Goal: Task Accomplishment & Management: Complete application form

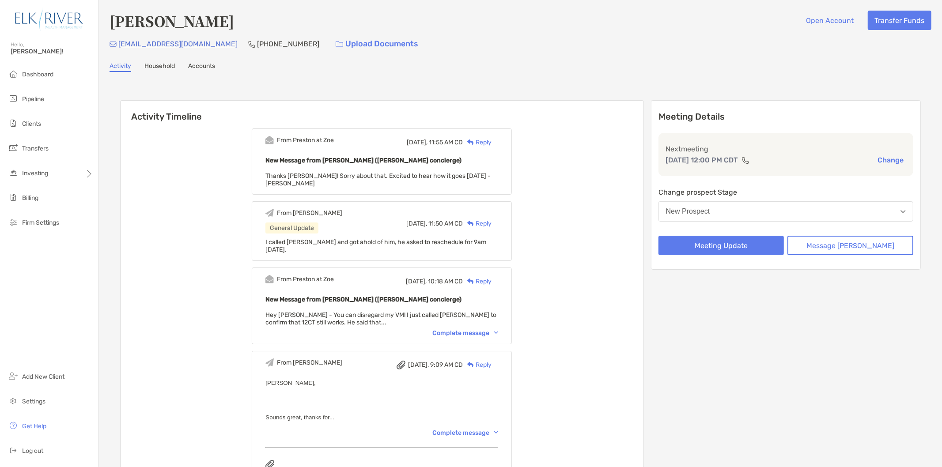
drag, startPoint x: 810, startPoint y: 184, endPoint x: 820, endPoint y: 175, distance: 13.1
click at [810, 183] on div "Meeting Details Next meeting [DATE] 12:00 PM CDT Change Change prospect Stage N…" at bounding box center [786, 185] width 270 height 170
click at [800, 201] on button "New Prospect" at bounding box center [786, 211] width 255 height 20
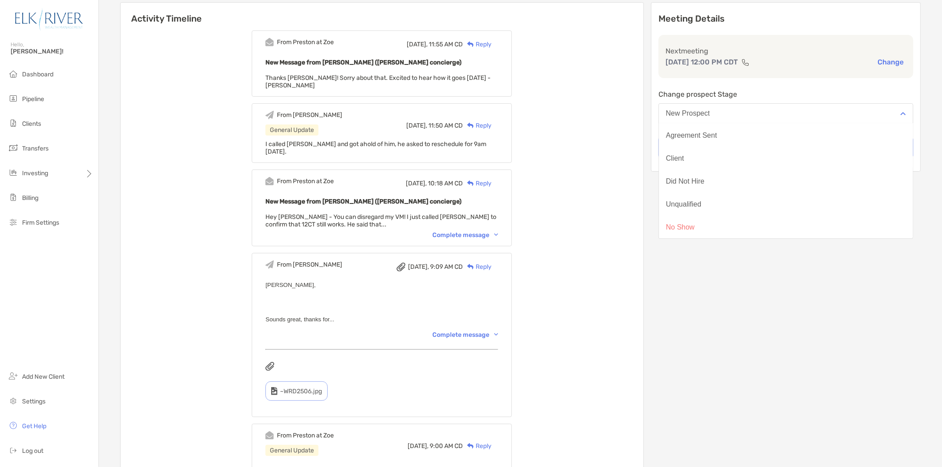
scroll to position [49, 0]
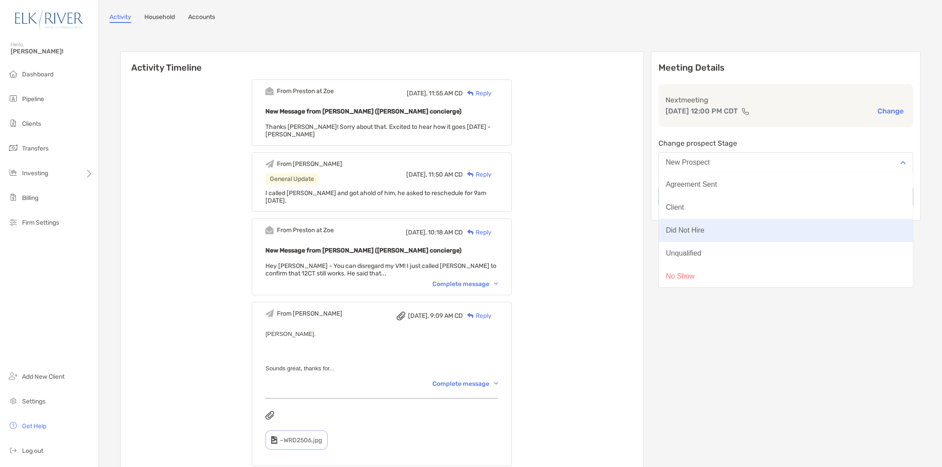
click at [739, 237] on button "Did Not Hire" at bounding box center [786, 230] width 254 height 23
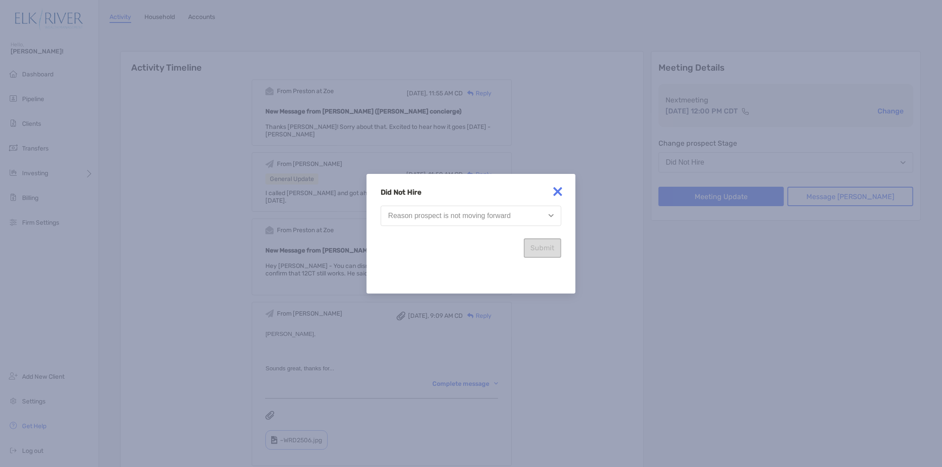
click at [423, 220] on button "Reason prospect is not moving forward" at bounding box center [471, 216] width 181 height 20
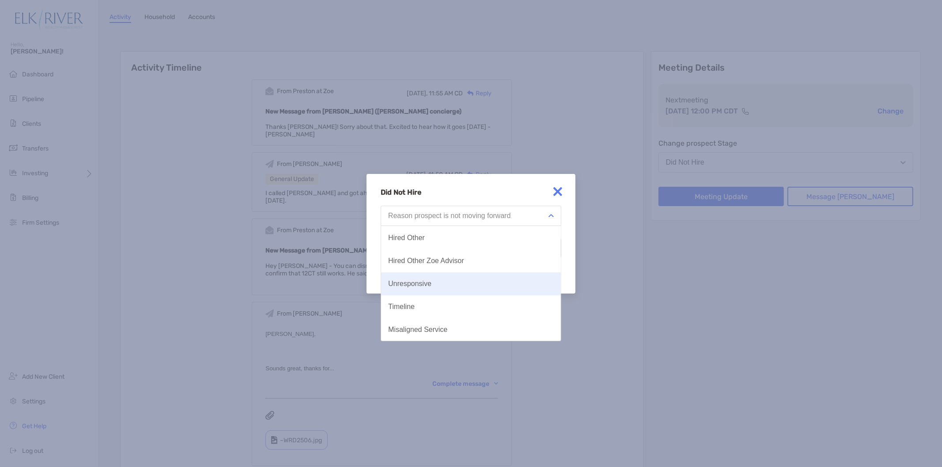
scroll to position [0, 0]
click at [498, 284] on button "Hired Other" at bounding box center [471, 283] width 180 height 23
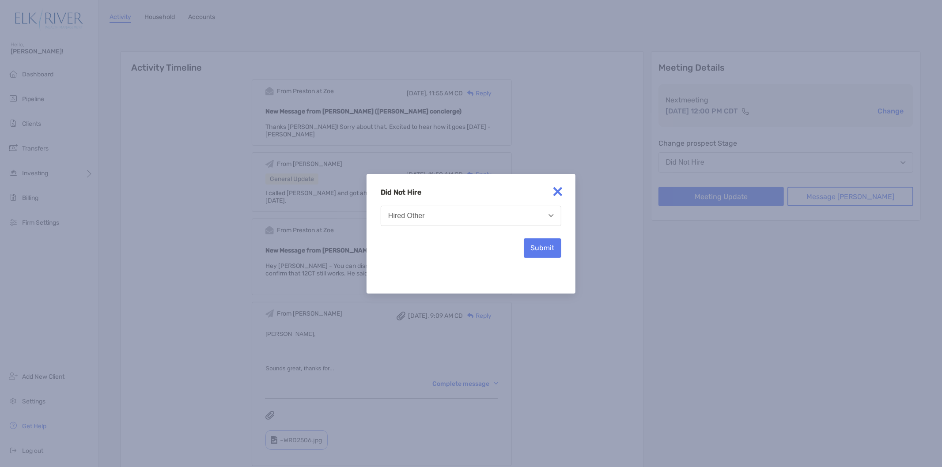
click at [561, 190] on img at bounding box center [558, 192] width 18 height 18
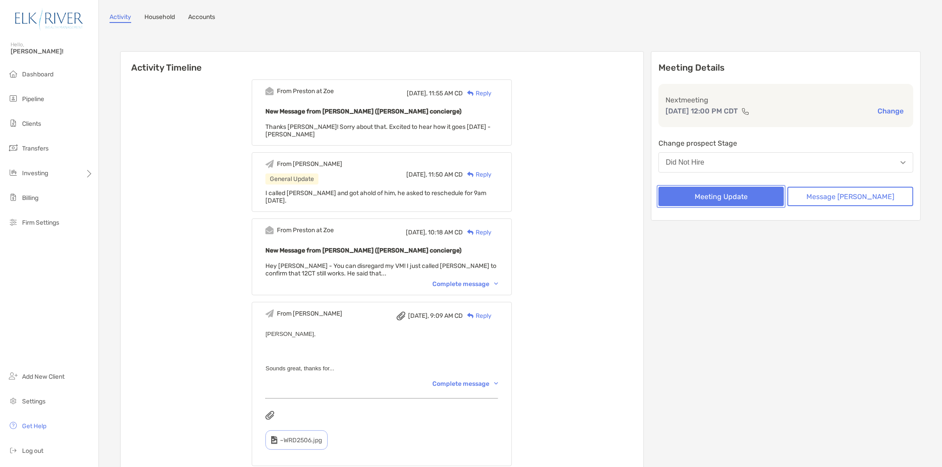
click at [743, 195] on button "Meeting Update" at bounding box center [722, 196] width 126 height 19
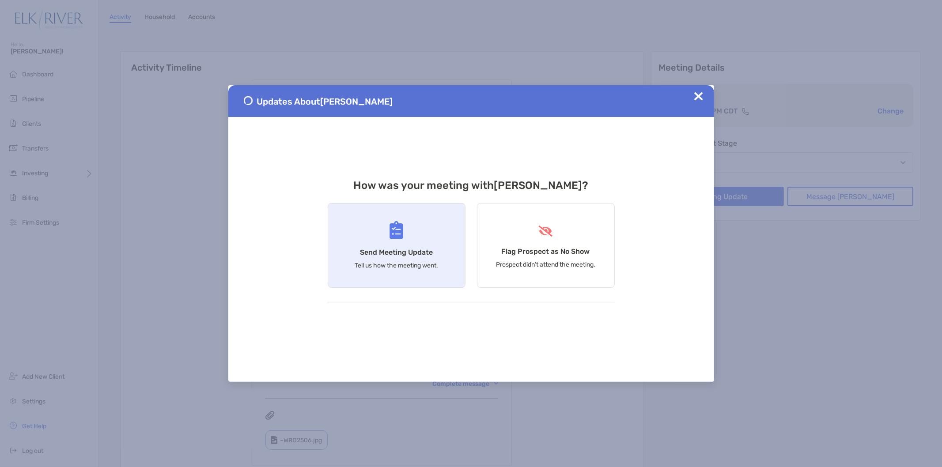
click at [440, 239] on div "Send Meeting Update Tell us how the meeting went." at bounding box center [397, 245] width 138 height 85
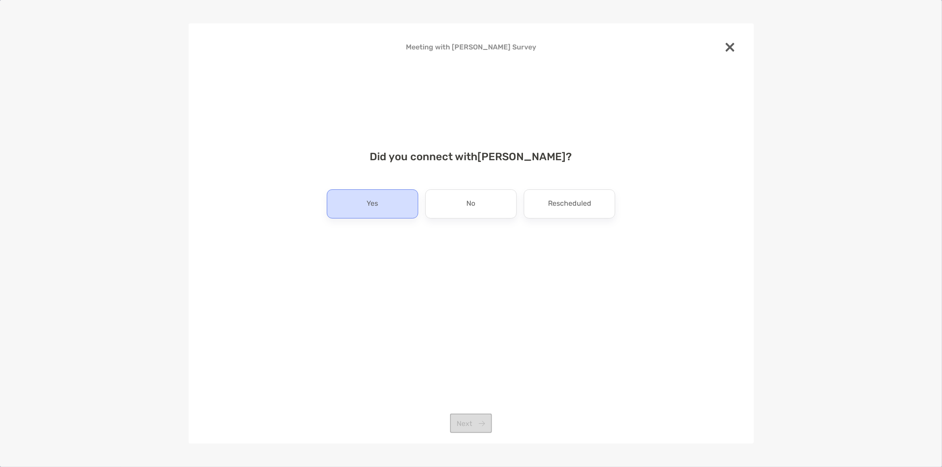
click at [402, 196] on div "Yes" at bounding box center [372, 204] width 91 height 29
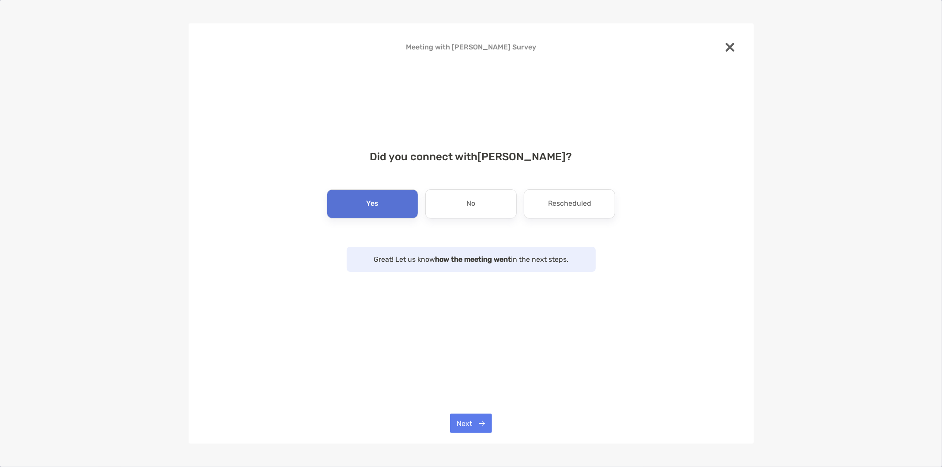
click at [482, 412] on div "Meeting with [PERSON_NAME] Survey Did you connect with [PERSON_NAME] ? Yes No R…" at bounding box center [472, 233] width 566 height 421
click at [482, 417] on button "Next" at bounding box center [471, 423] width 42 height 19
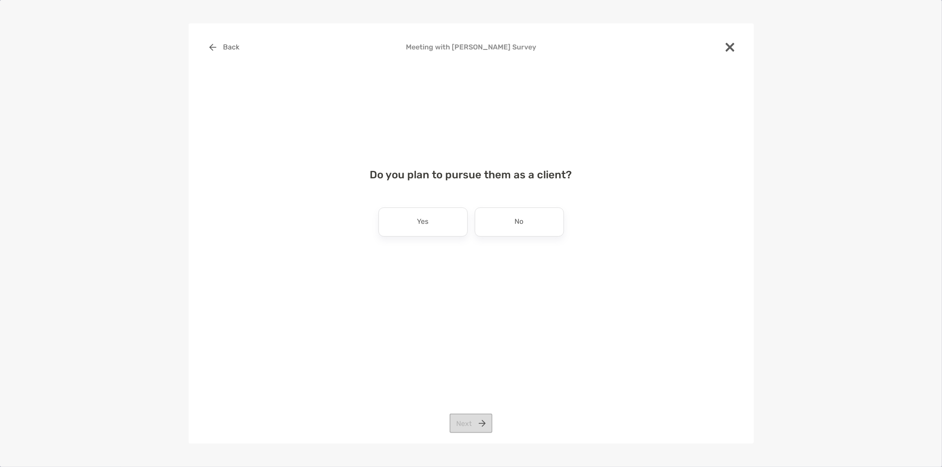
click at [500, 226] on div "No" at bounding box center [519, 222] width 89 height 29
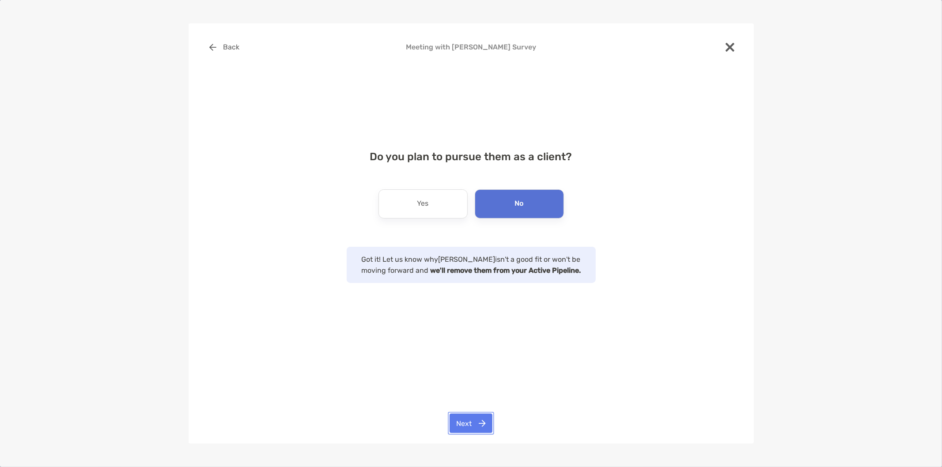
click at [475, 418] on button "Next" at bounding box center [471, 423] width 43 height 19
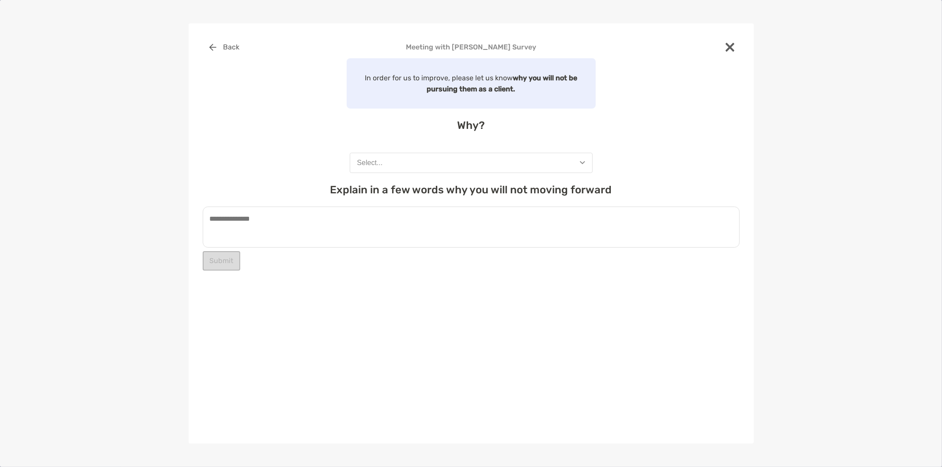
click at [447, 162] on button "Select..." at bounding box center [471, 163] width 243 height 20
click at [296, 225] on textarea at bounding box center [471, 227] width 537 height 41
click at [465, 162] on button "Select..." at bounding box center [471, 163] width 243 height 20
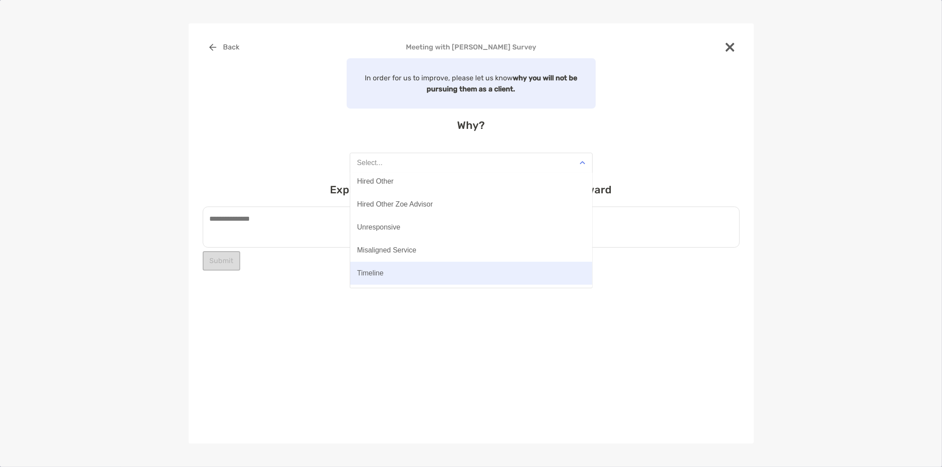
scroll to position [68, 0]
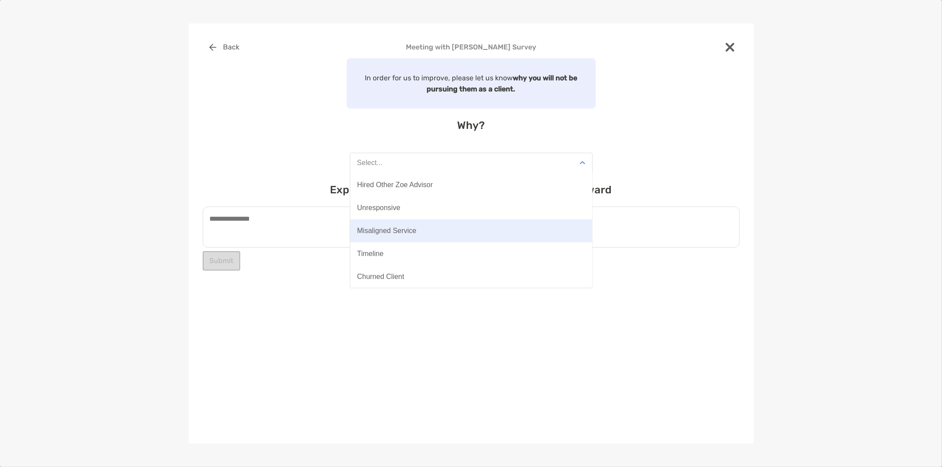
click at [468, 233] on button "Misaligned Service" at bounding box center [471, 231] width 242 height 23
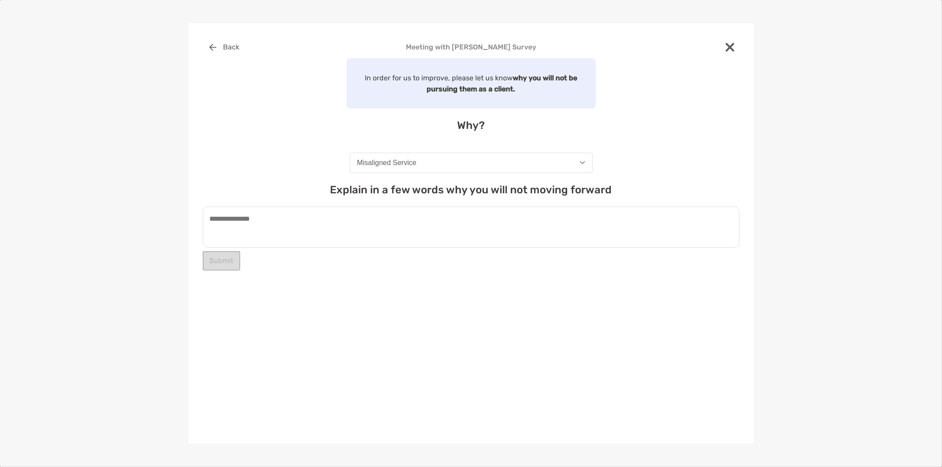
click at [438, 226] on textarea at bounding box center [471, 227] width 537 height 41
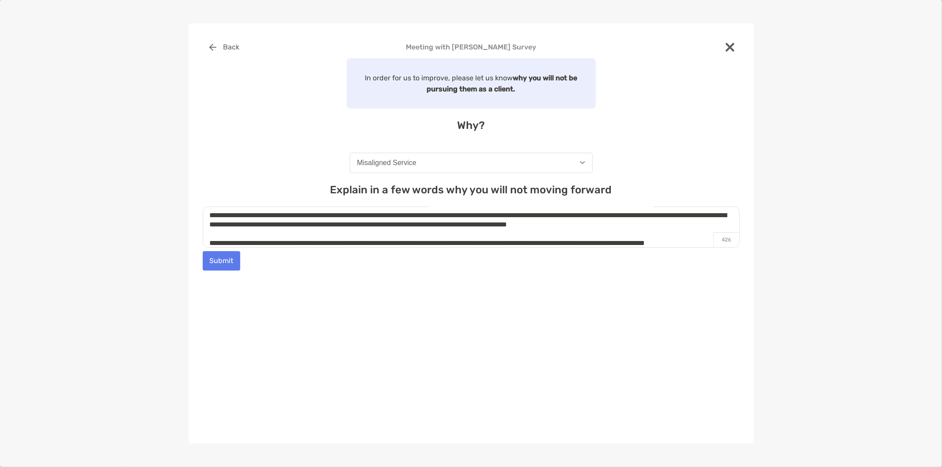
scroll to position [31, 0]
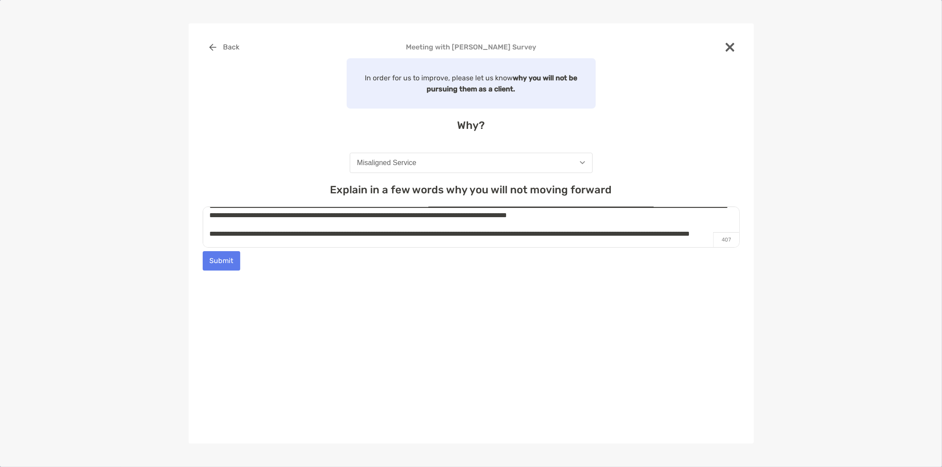
type textarea "**********"
click at [231, 254] on button "Submit" at bounding box center [222, 260] width 38 height 19
